Goal: Transaction & Acquisition: Purchase product/service

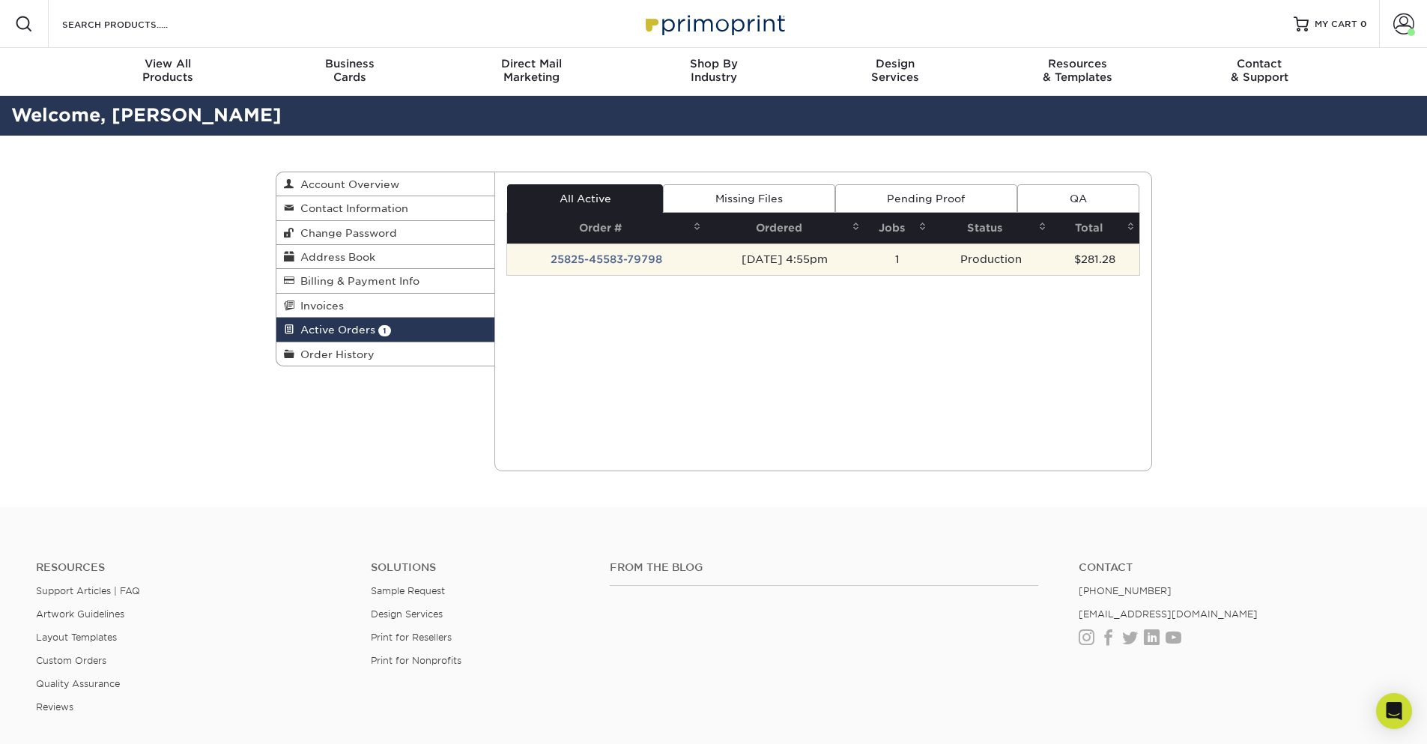
click at [610, 255] on td "25825-45583-79798" at bounding box center [606, 258] width 198 height 31
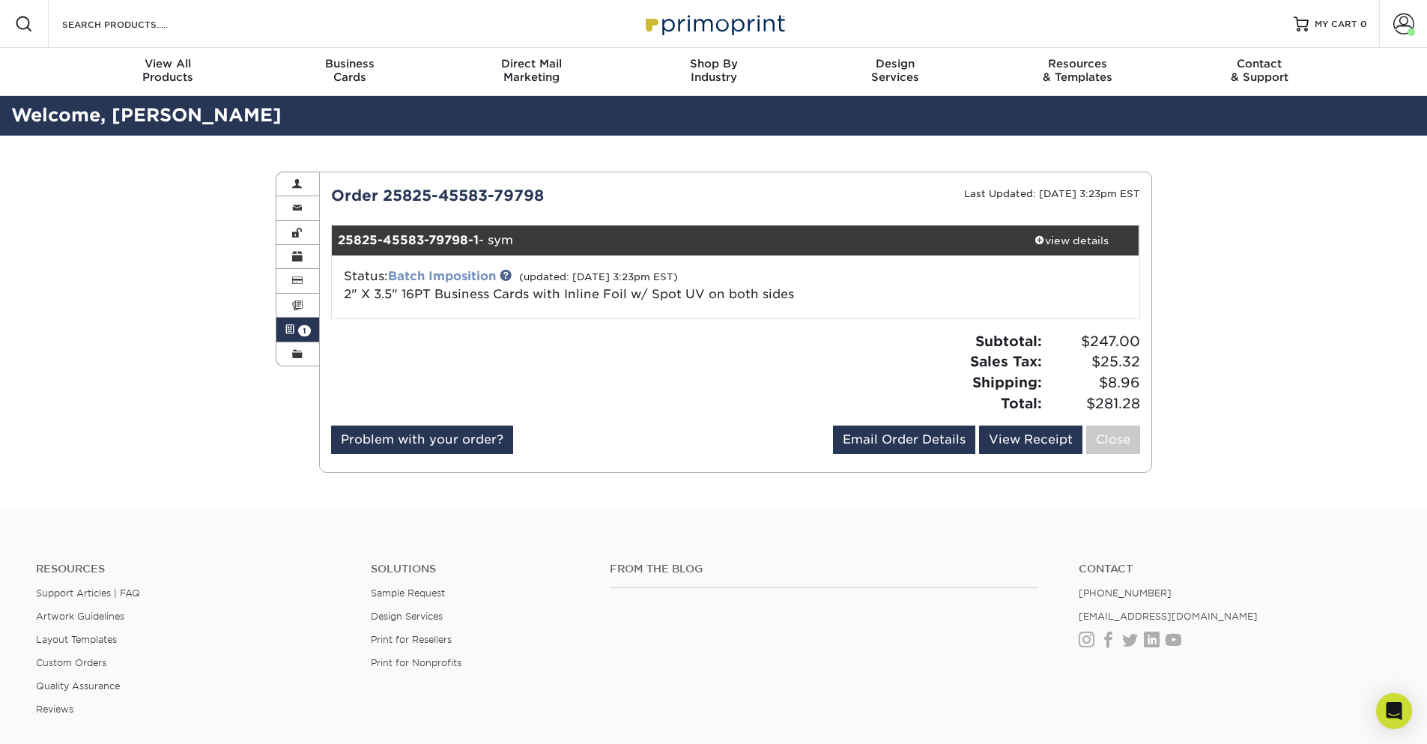
click at [447, 277] on link "Batch Imposition" at bounding box center [442, 276] width 108 height 14
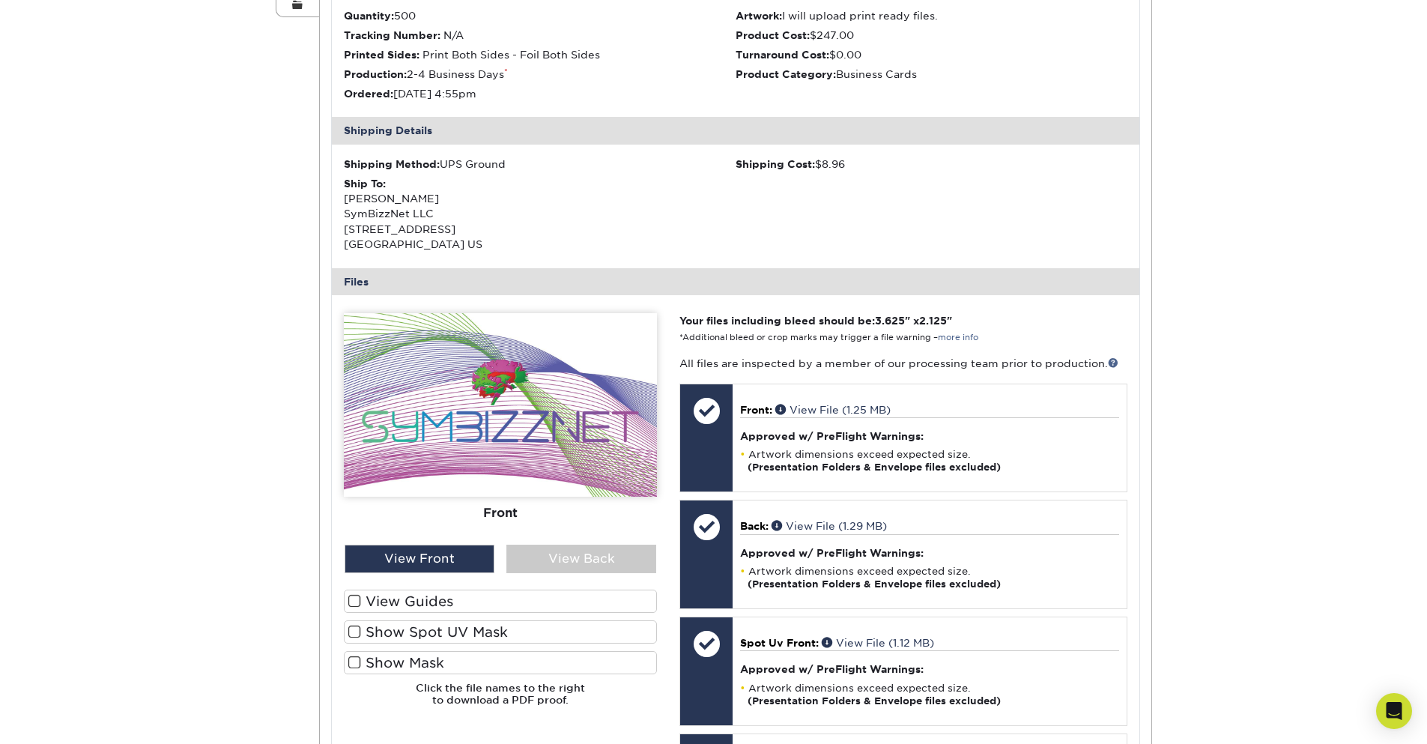
scroll to position [539, 0]
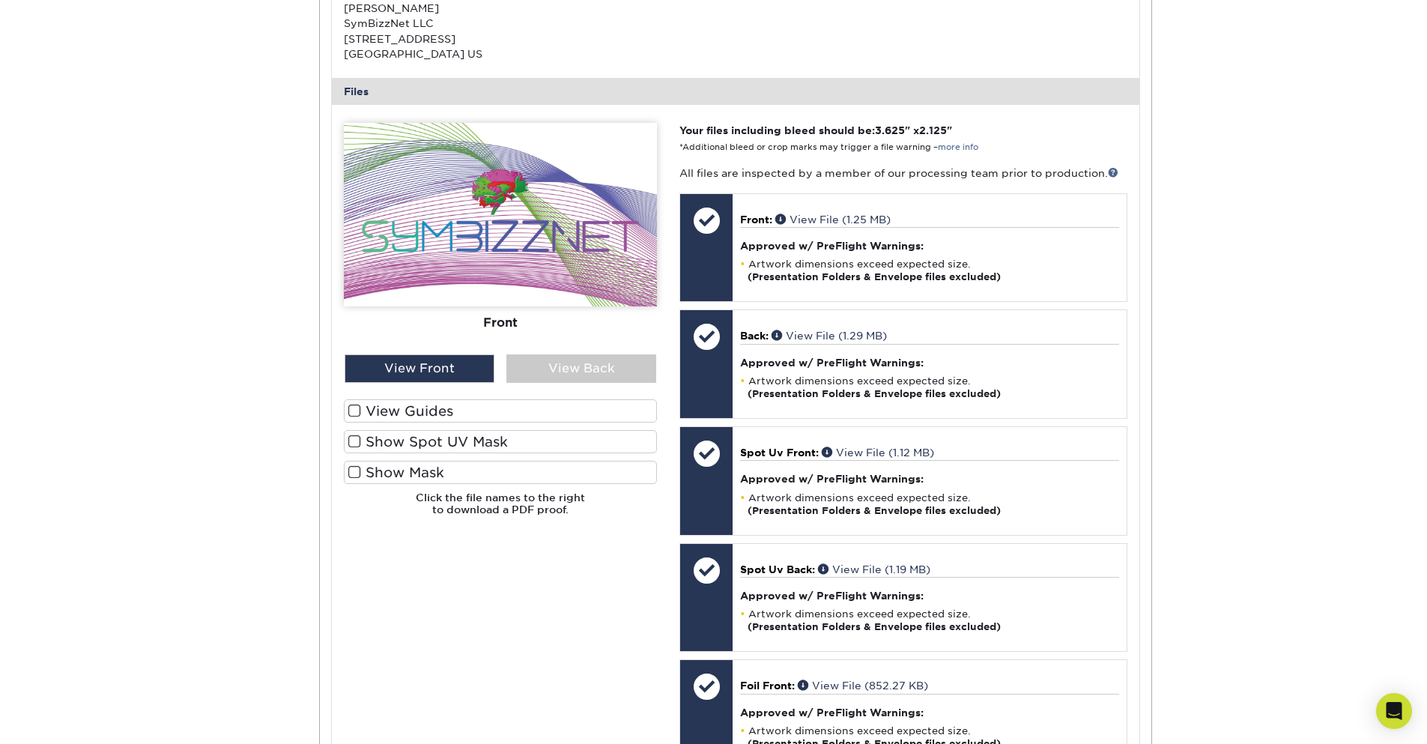
click at [429, 404] on label "View Guides" at bounding box center [500, 410] width 313 height 23
click at [0, 0] on input "View Guides" at bounding box center [0, 0] width 0 height 0
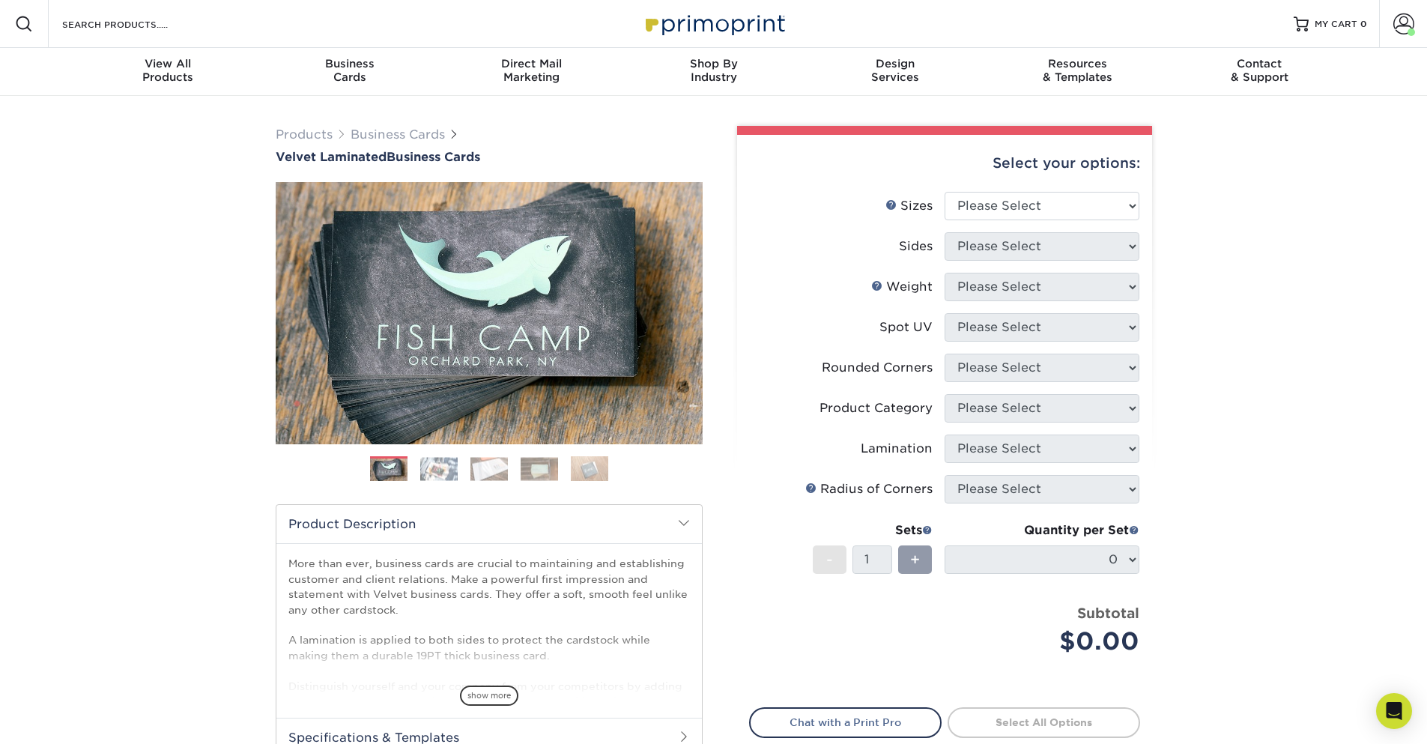
click at [438, 456] on li at bounding box center [438, 468] width 37 height 25
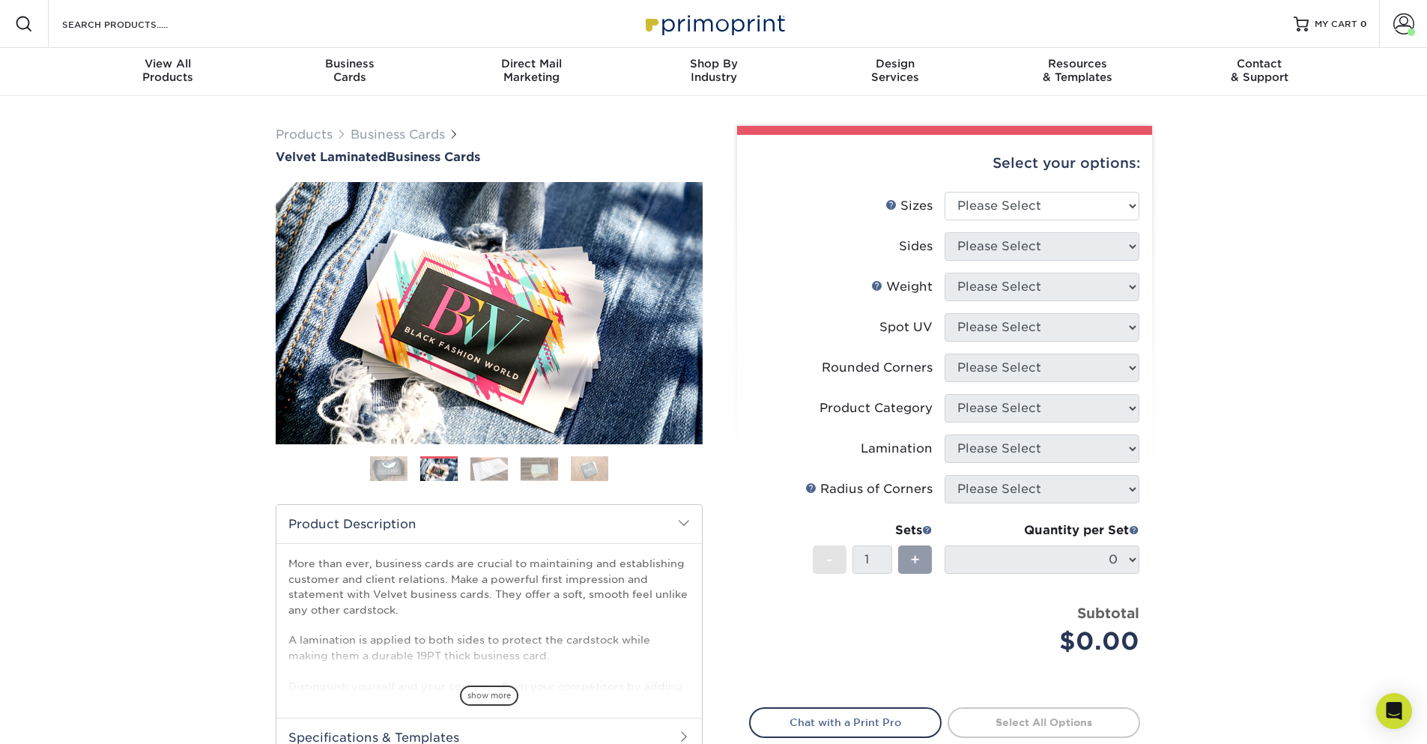
click at [491, 474] on img at bounding box center [488, 468] width 37 height 23
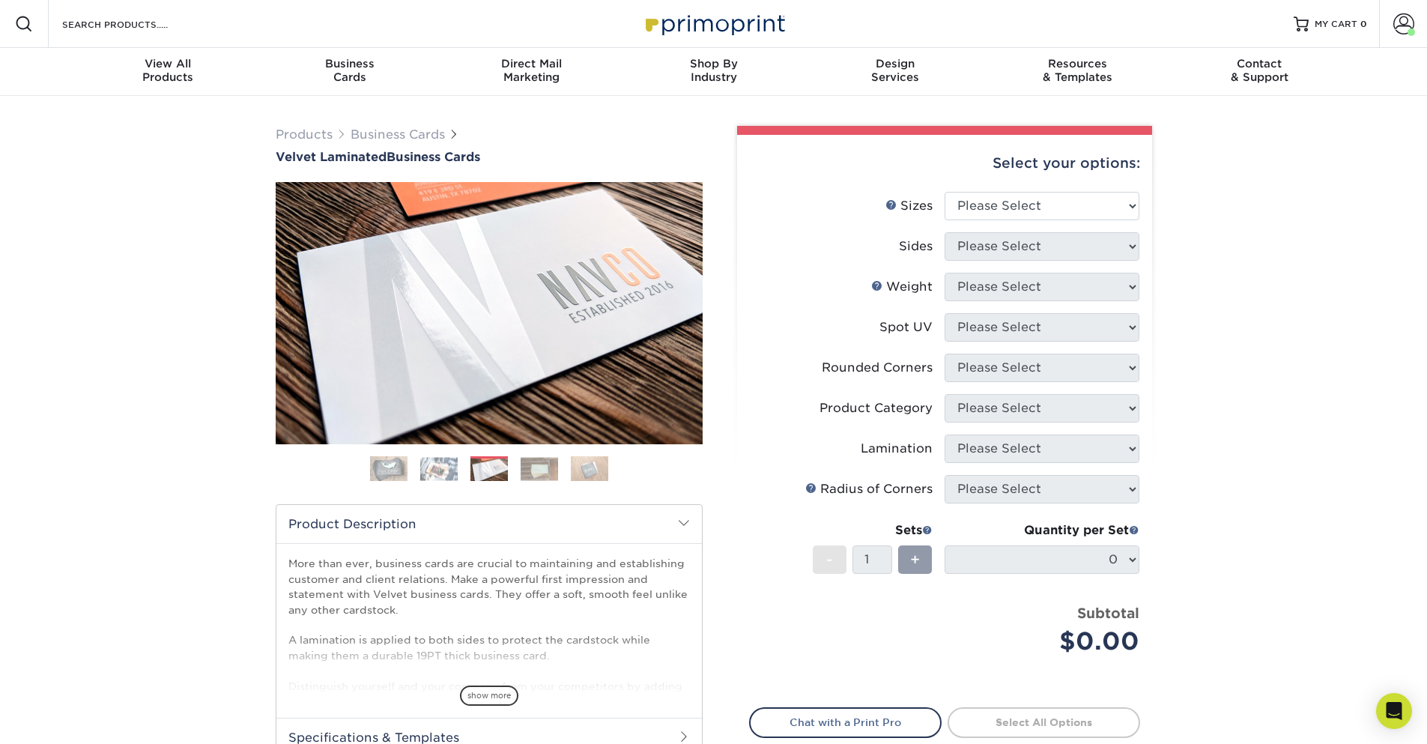
click at [545, 471] on img at bounding box center [539, 468] width 37 height 23
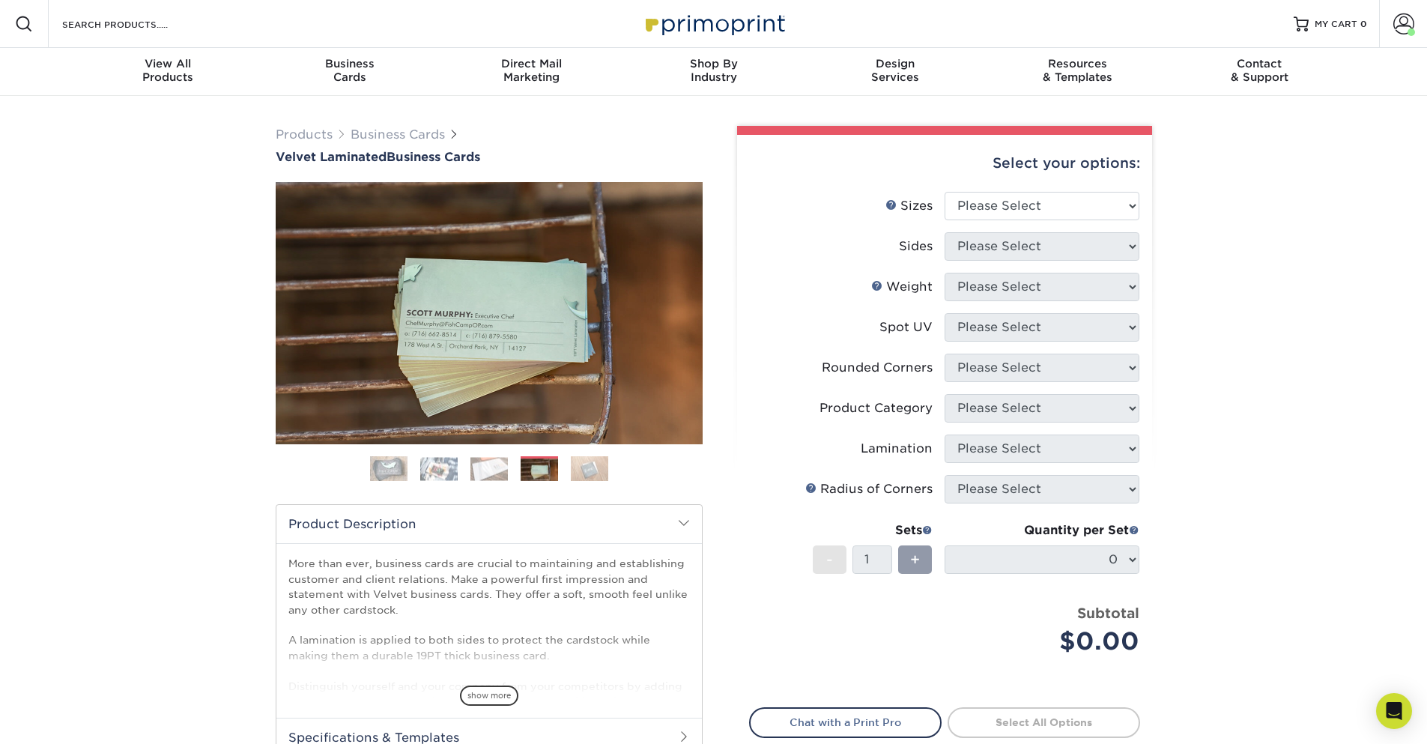
click at [578, 469] on img at bounding box center [589, 468] width 37 height 26
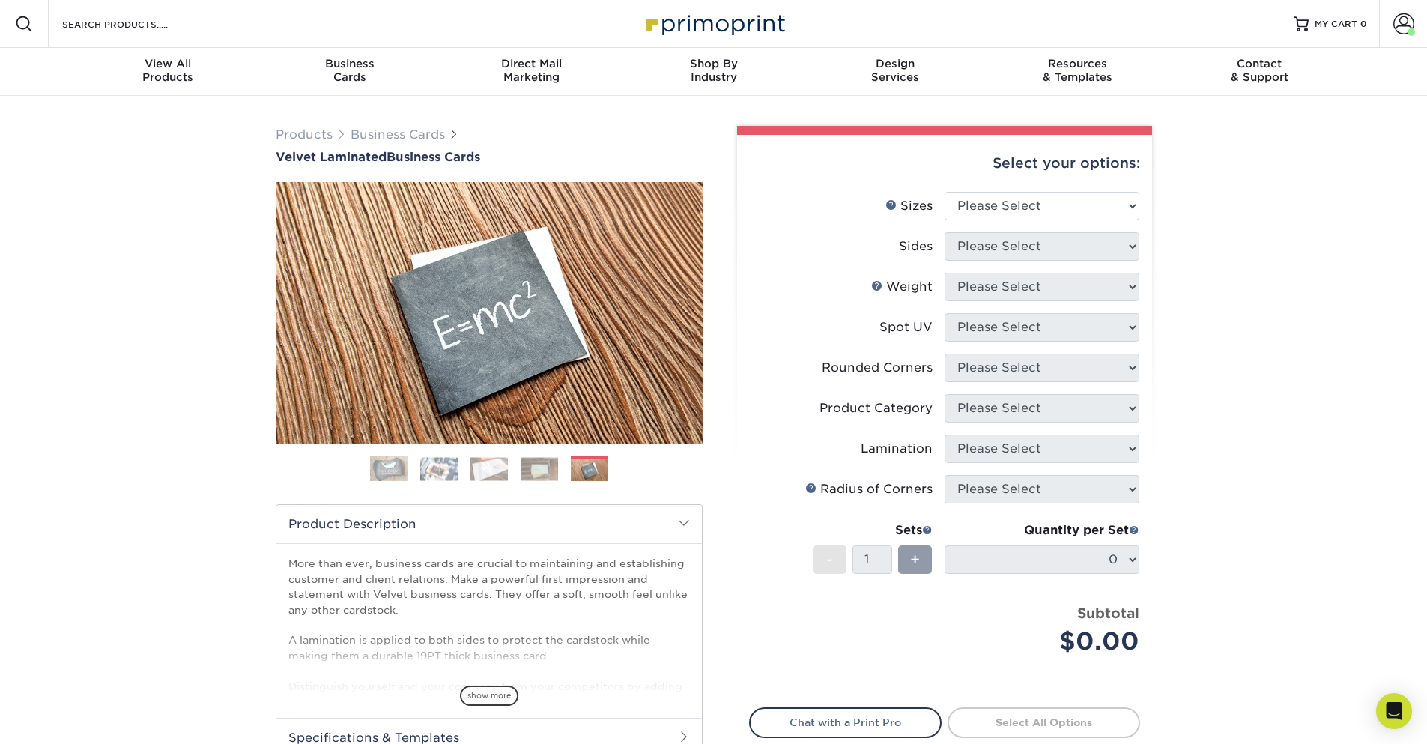
click at [387, 485] on ol at bounding box center [489, 474] width 427 height 36
click at [387, 469] on img at bounding box center [388, 468] width 37 height 37
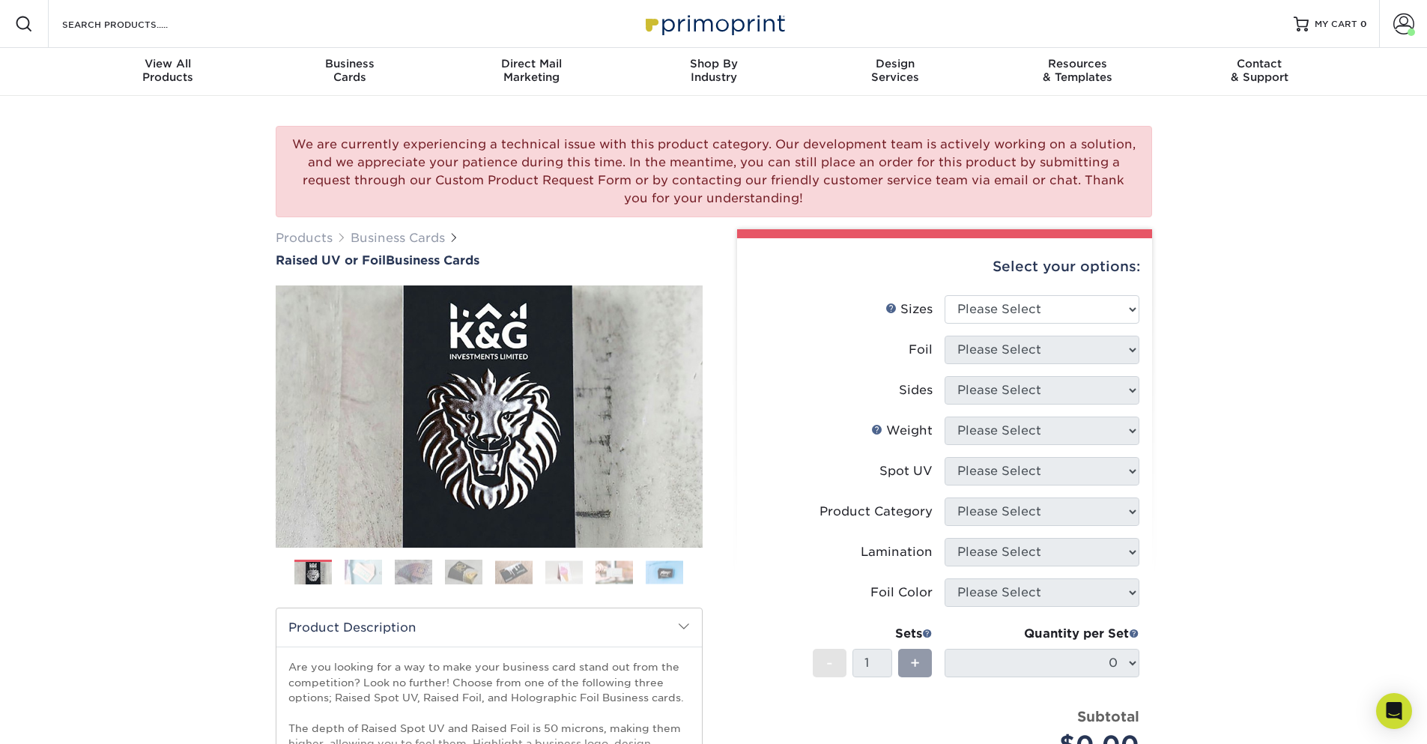
click at [523, 572] on img at bounding box center [513, 571] width 37 height 23
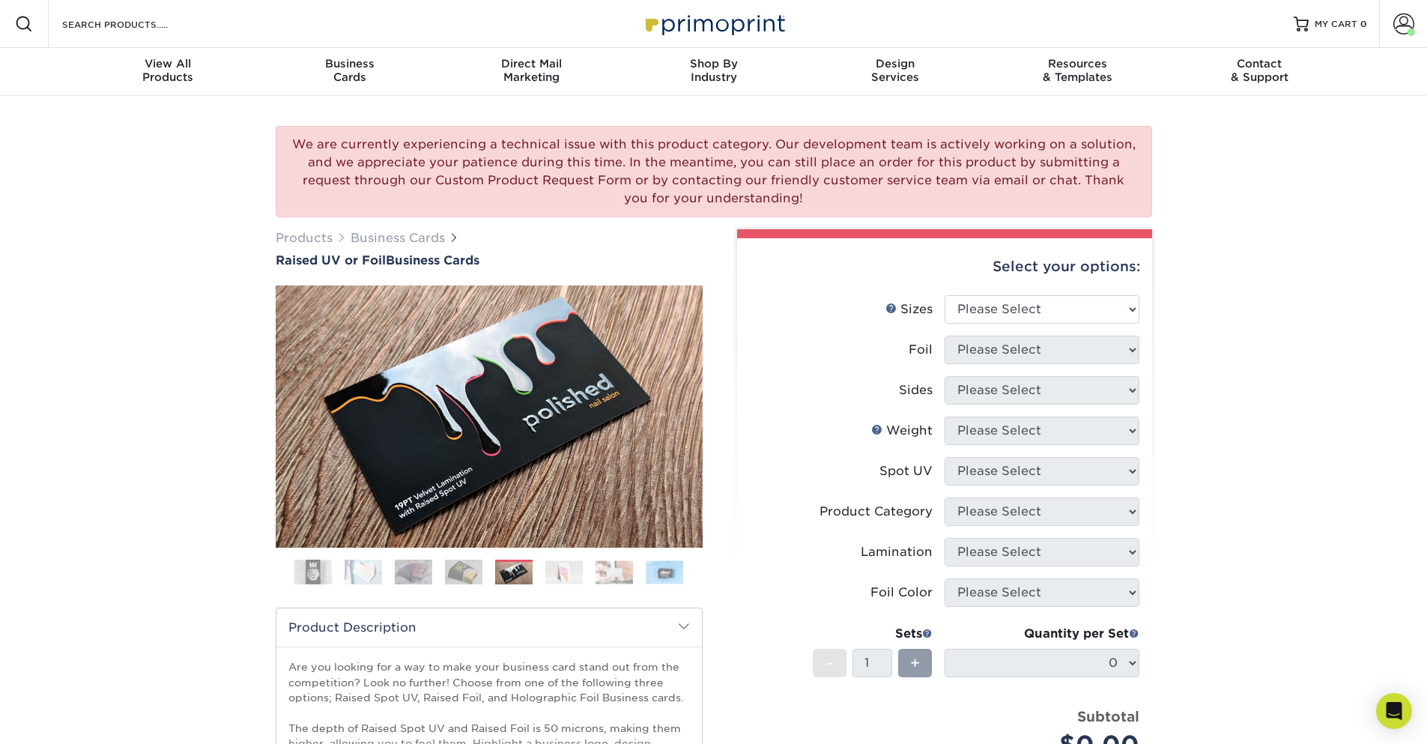
click at [551, 572] on img at bounding box center [563, 571] width 37 height 23
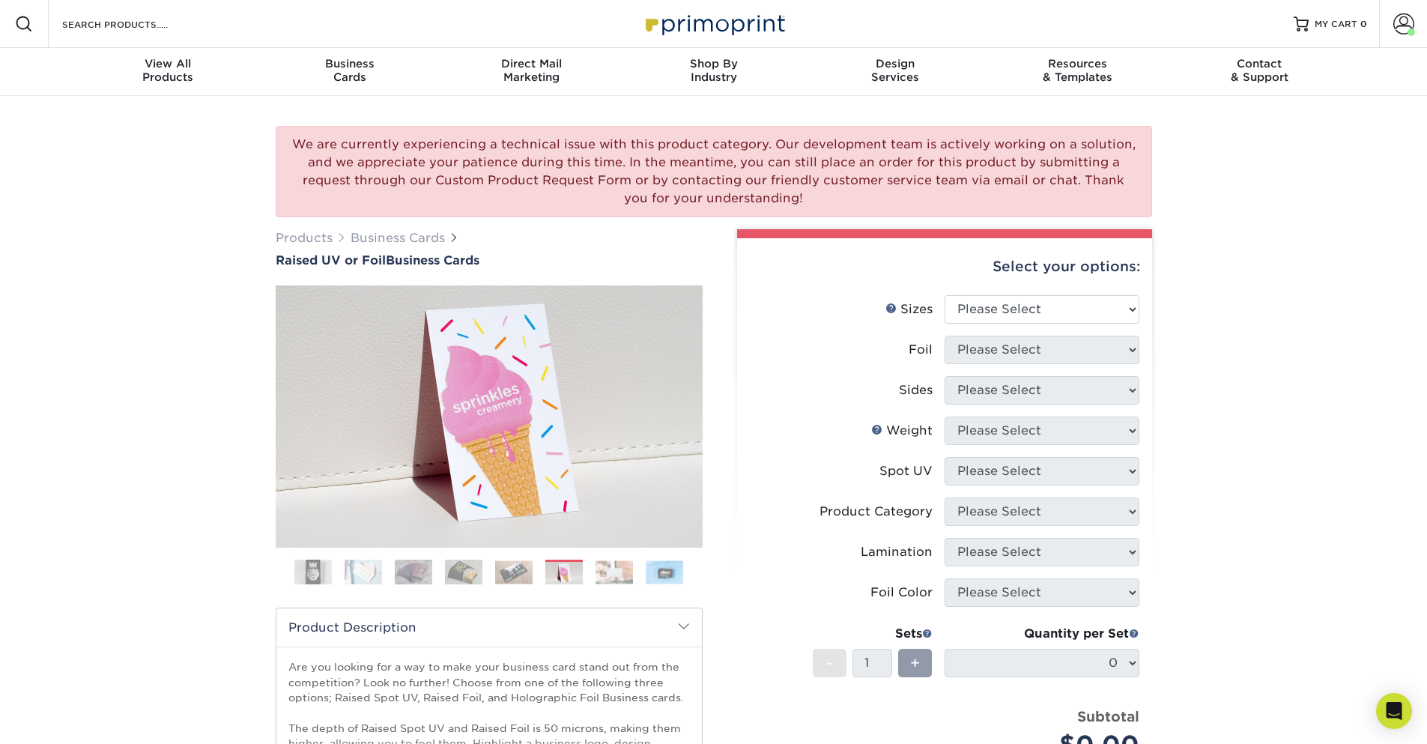
click at [621, 574] on img at bounding box center [613, 571] width 37 height 23
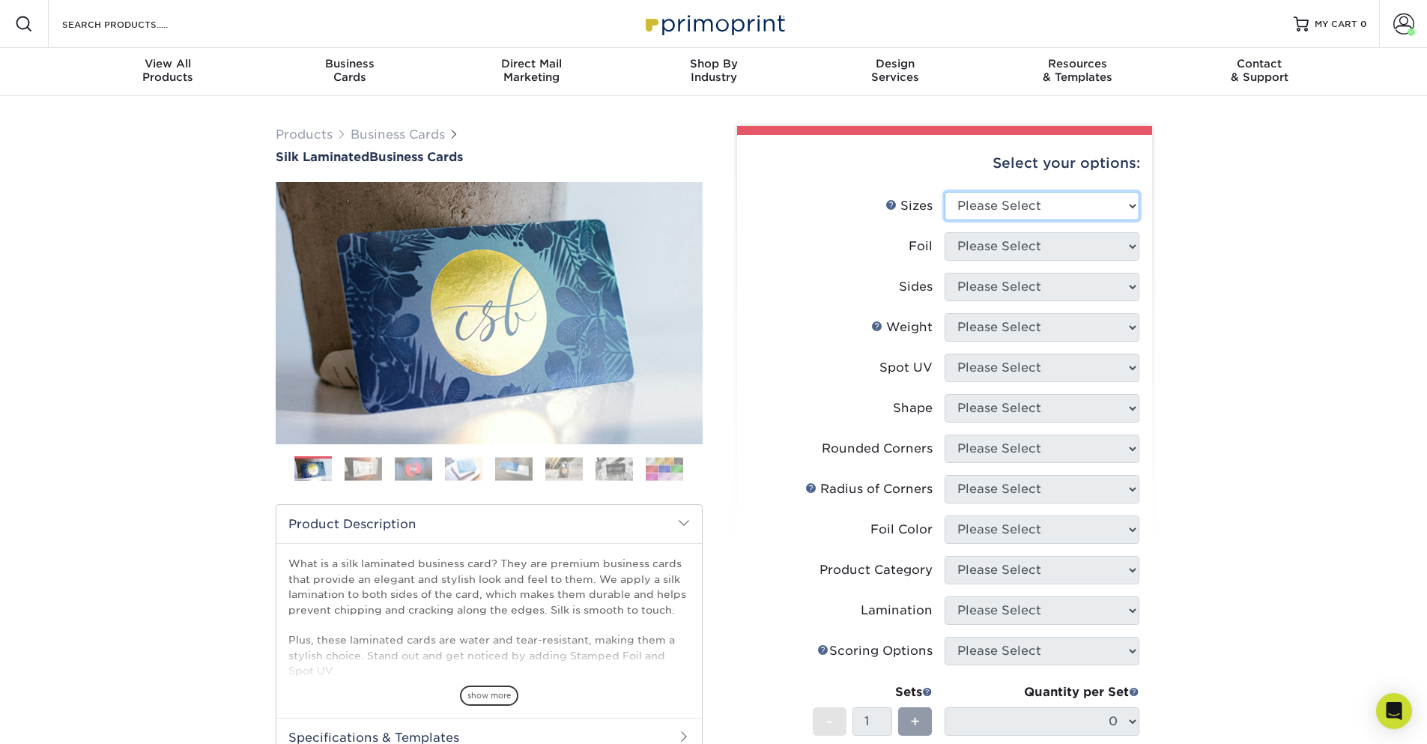
select select "2.00x3.50"
click at [945, 192] on select "Please Select 1.5" x 3.5" - Mini 1.75" x 3.5" - Mini 2" x 2" - Square 2" x 3" -…" at bounding box center [1042, 206] width 195 height 28
click at [1031, 204] on select "Please Select 1.5" x 3.5" - Mini 1.75" x 3.5" - Mini 2" x 2" - Square 2" x 3" -…" at bounding box center [1042, 206] width 195 height 28
select select "1"
click at [945, 232] on select "Please Select Yes No" at bounding box center [1042, 246] width 195 height 28
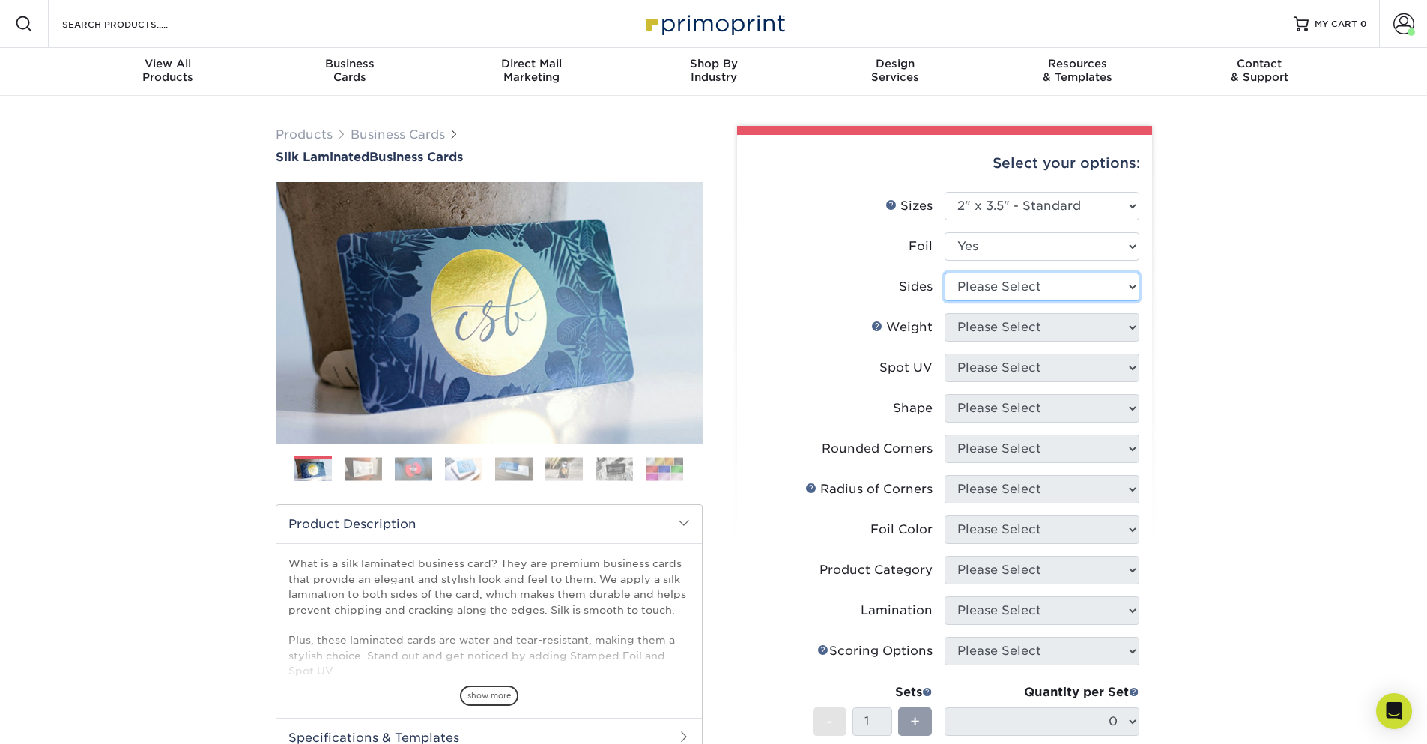
select select "34527644-b4fd-4ffb-9092-1318eefcd9d9"
click at [945, 273] on select "Please Select Print Both Sides - Foil Both Sides Print Both Sides - Foil Front …" at bounding box center [1042, 287] width 195 height 28
select select "16PT"
click at [945, 313] on select "Please Select 16PT" at bounding box center [1042, 327] width 195 height 28
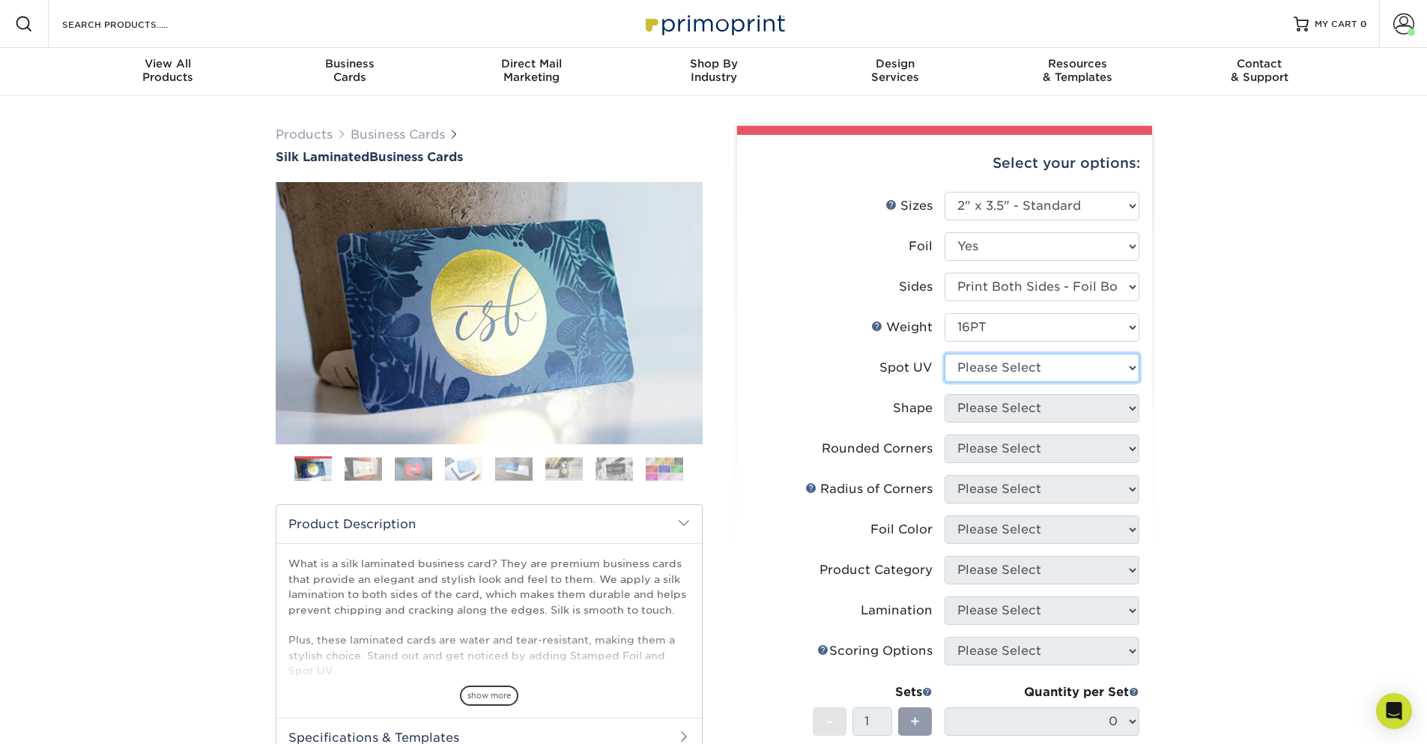
select select "0"
click at [945, 354] on select "Please Select No Spot UV Front and Back (Both Sides) Front Only Back Only" at bounding box center [1042, 368] width 195 height 28
select select "standard"
click at [945, 394] on select "Please Select Standard" at bounding box center [1042, 408] width 195 height 28
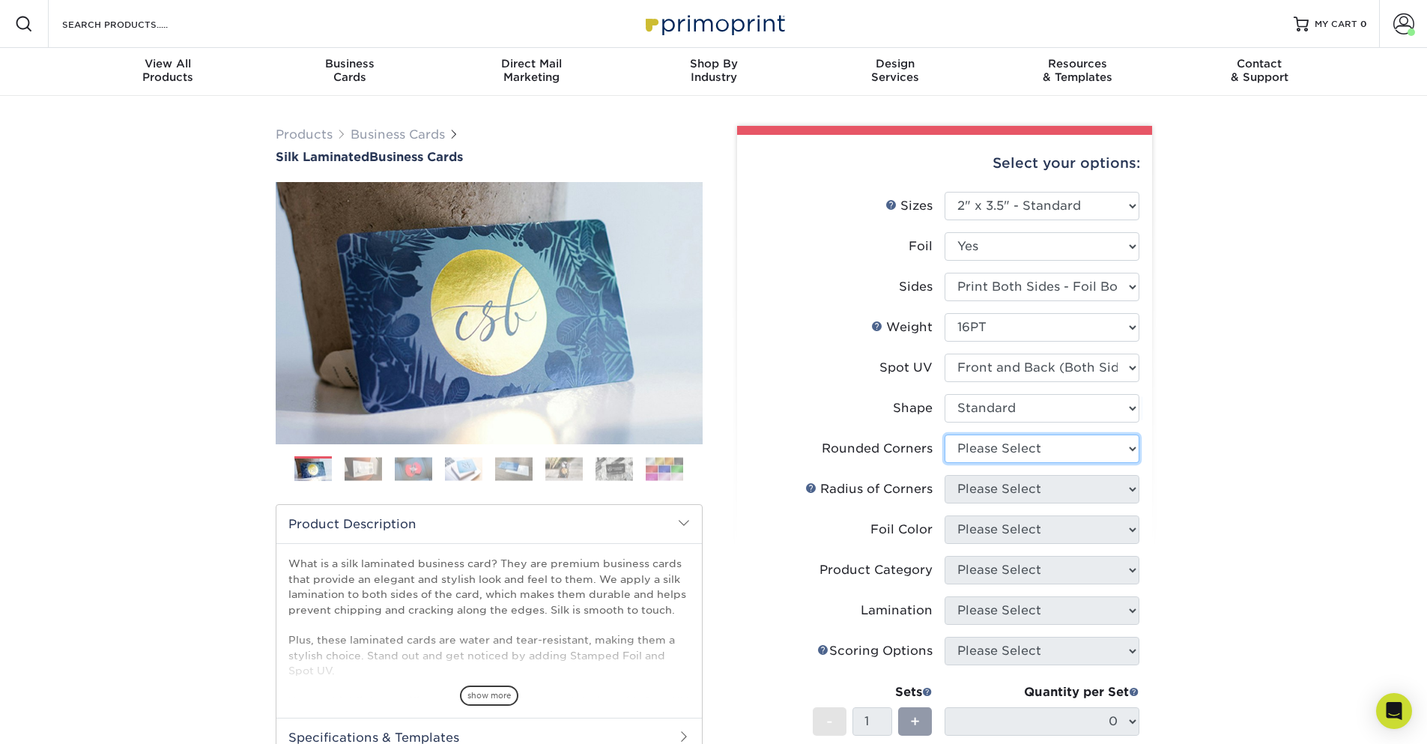
select select "0"
click at [945, 434] on select "Please Select Yes - Round 2 Corners Yes - Round 4 Corners No" at bounding box center [1042, 448] width 195 height 28
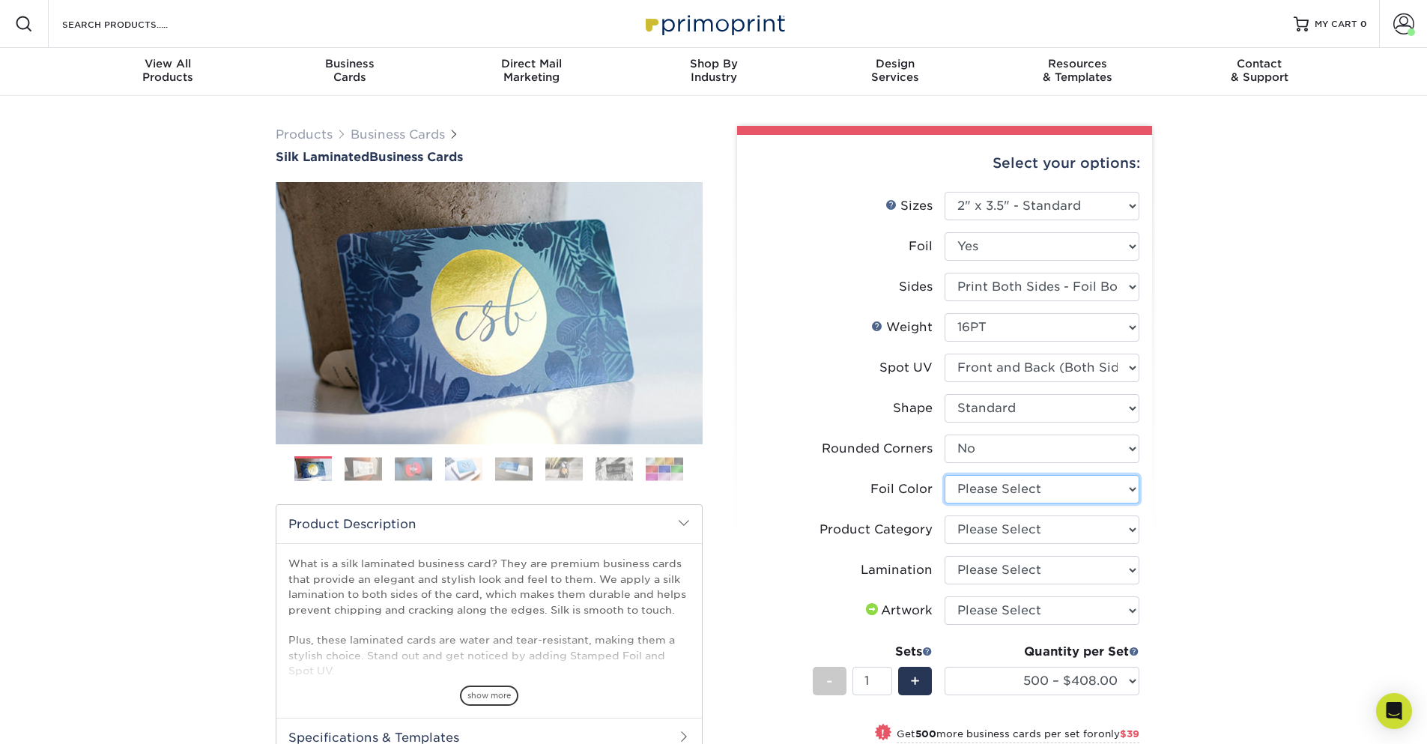
drag, startPoint x: 1040, startPoint y: 492, endPoint x: 1310, endPoint y: 453, distance: 272.5
click at [1310, 453] on div "Products Business Cards Silk Laminated Business Cards Previous Next" at bounding box center [713, 567] width 1427 height 943
click at [461, 475] on img at bounding box center [463, 468] width 37 height 23
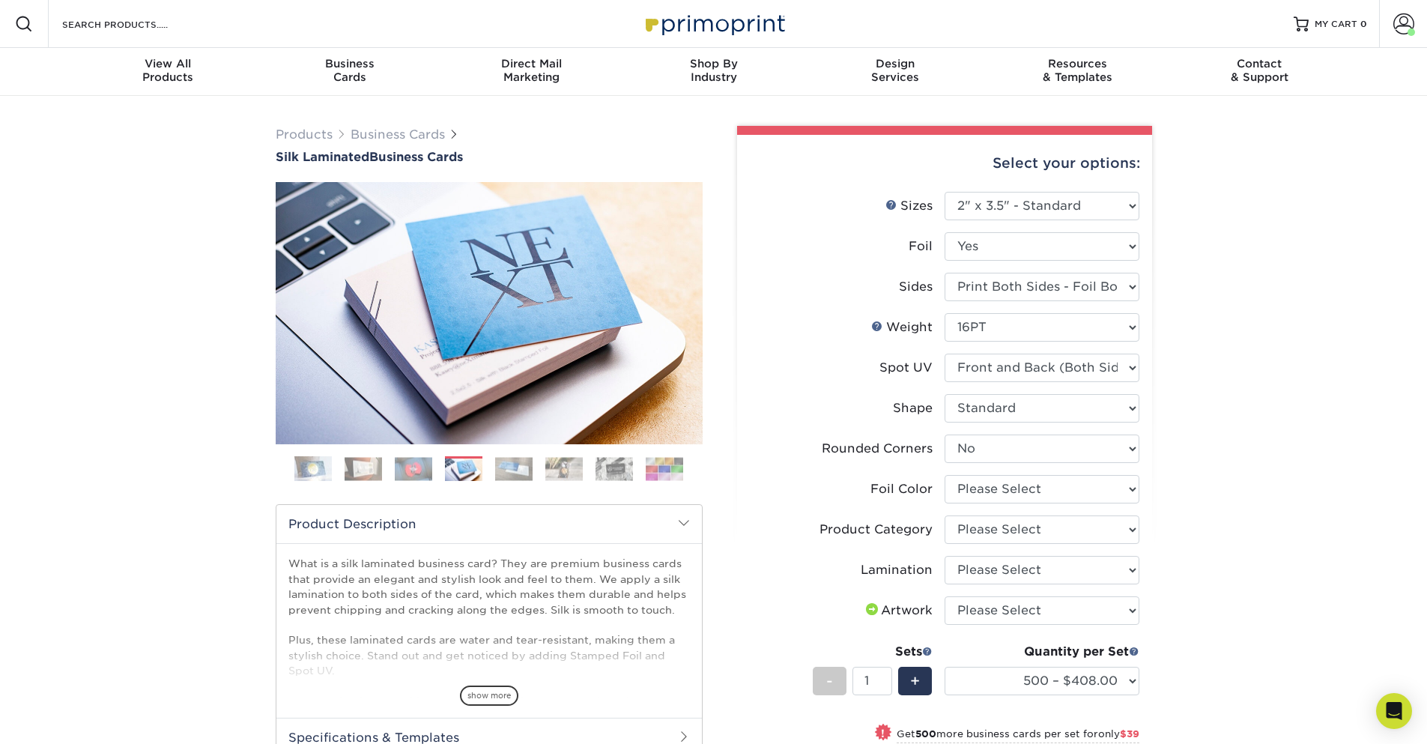
click at [515, 472] on img at bounding box center [513, 468] width 37 height 23
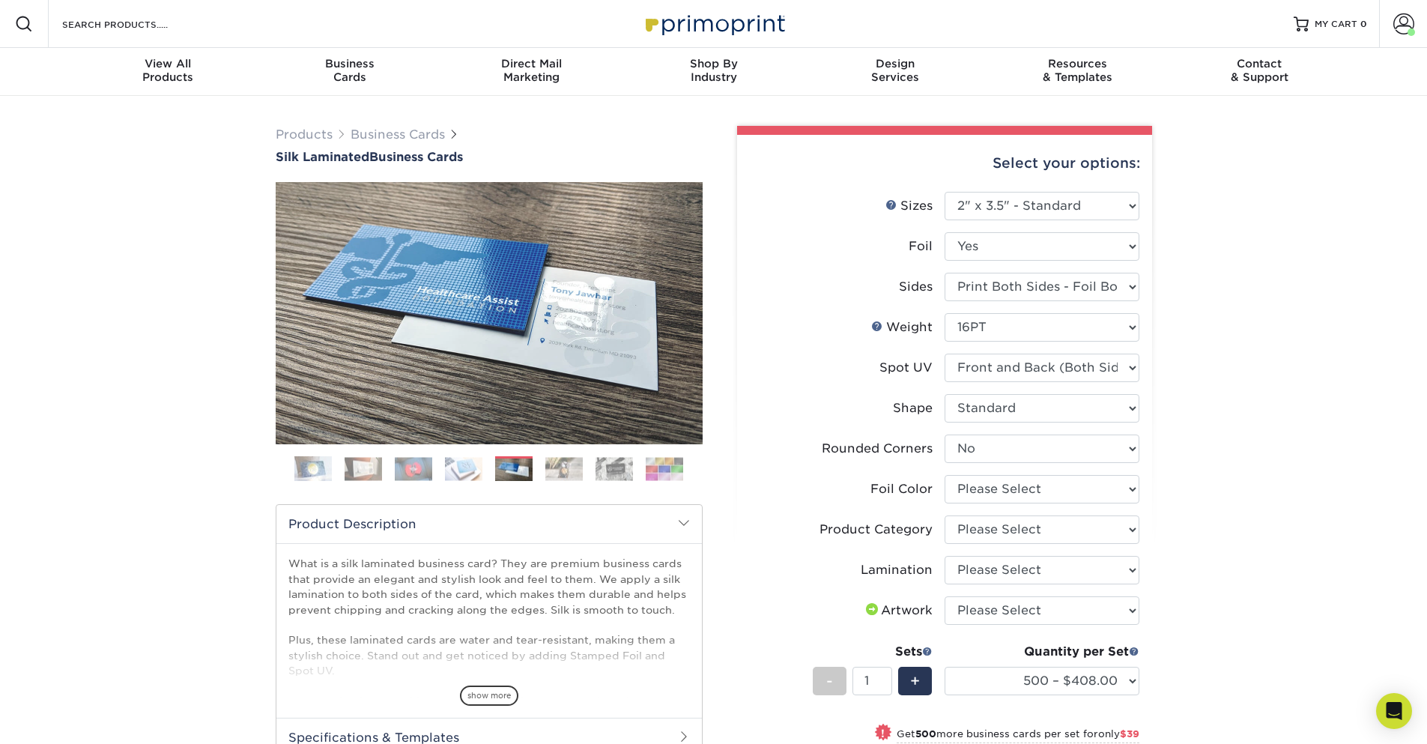
click at [564, 473] on img at bounding box center [563, 468] width 37 height 23
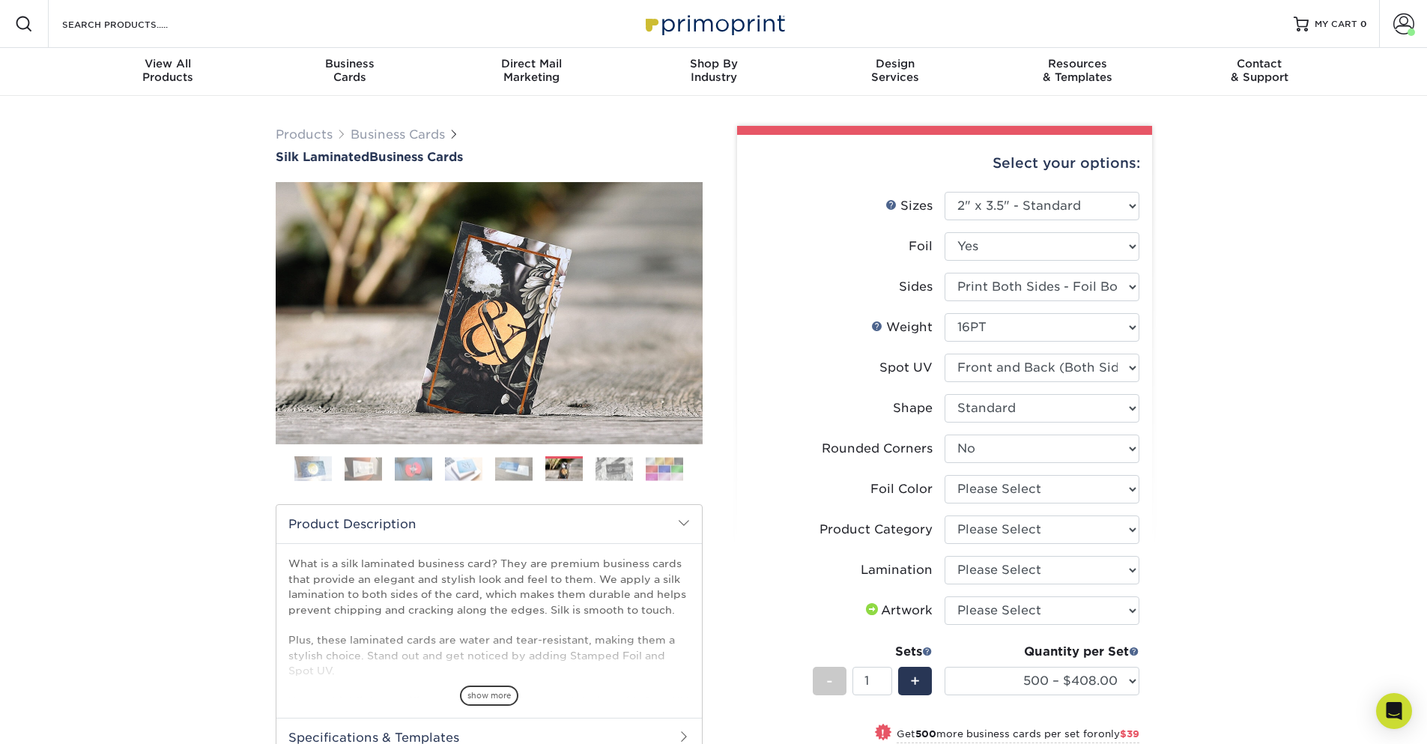
click at [621, 465] on img at bounding box center [613, 468] width 37 height 23
